Goal: Find specific page/section: Find specific page/section

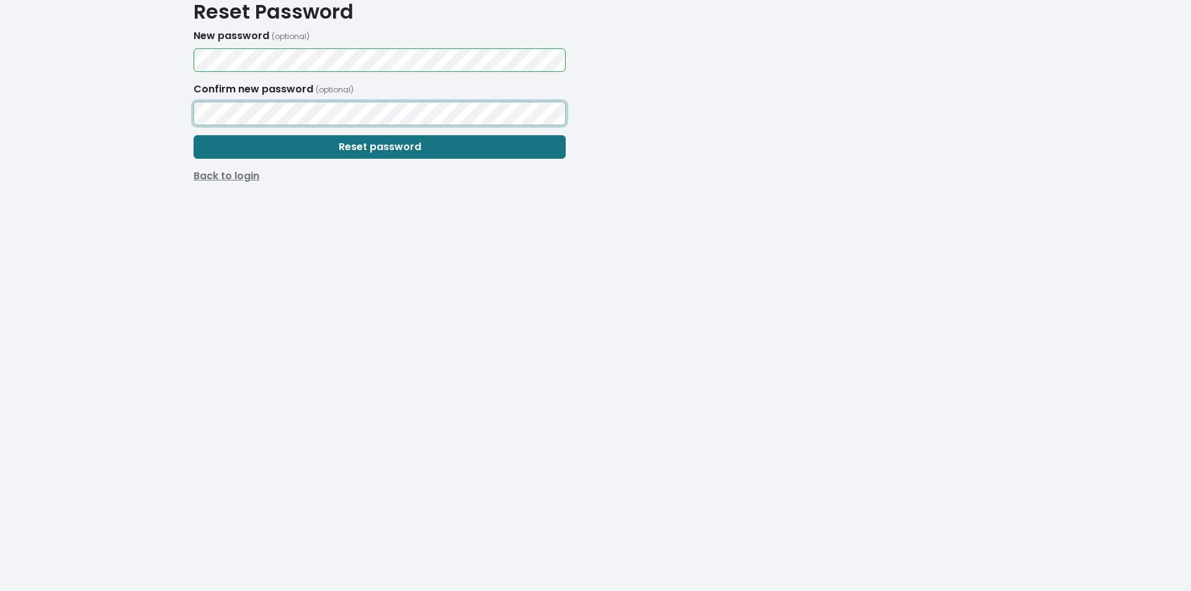
click at [193, 135] on button "Reset password" at bounding box center [379, 147] width 372 height 24
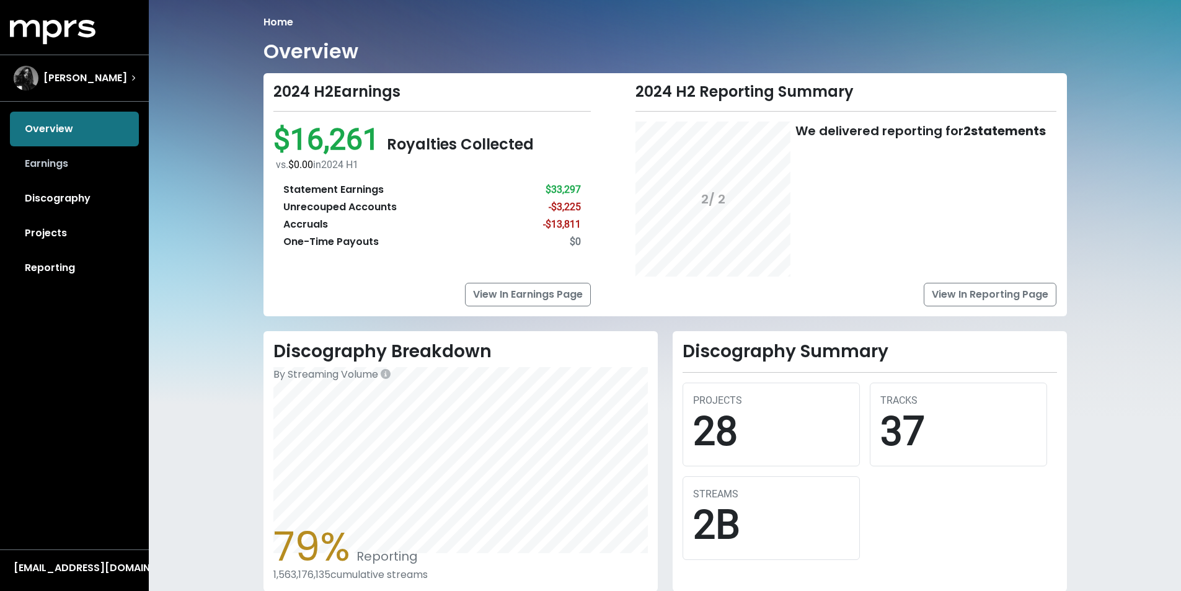
click at [54, 167] on link "Earnings" at bounding box center [74, 163] width 129 height 35
